Goal: Browse casually

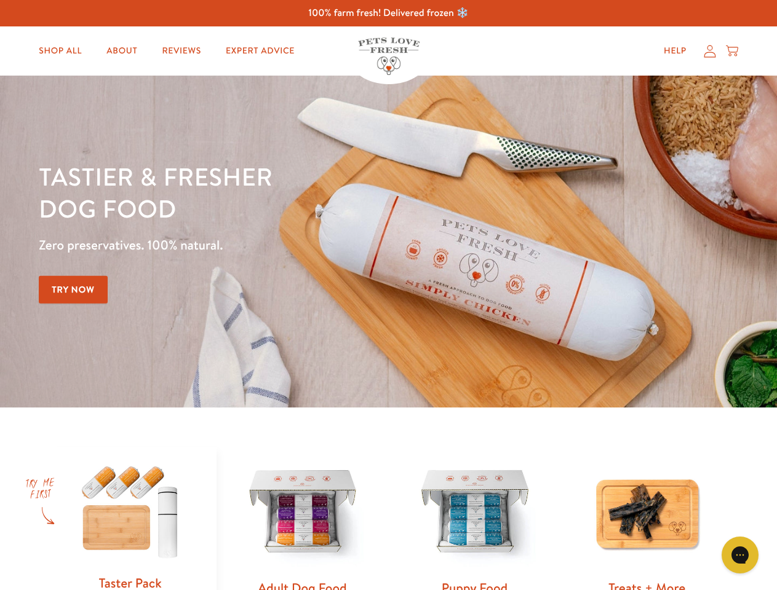
click at [388, 295] on div "Tastier & fresher dog food Zero preservatives. 100% natural. Try Now" at bounding box center [272, 242] width 466 height 162
click at [740, 555] on icon "Open gorgias live chat" at bounding box center [740, 555] width 12 height 12
